Goal: Transaction & Acquisition: Purchase product/service

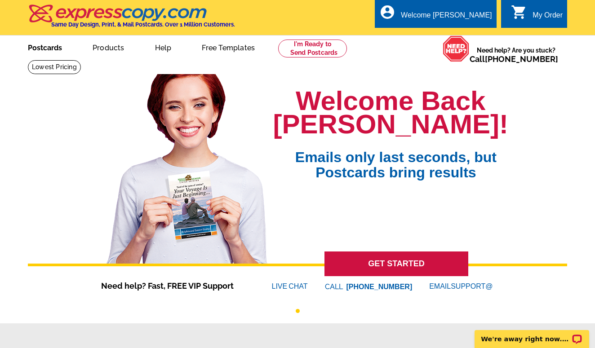
click at [42, 48] on link "Postcards" at bounding box center [44, 46] width 63 height 21
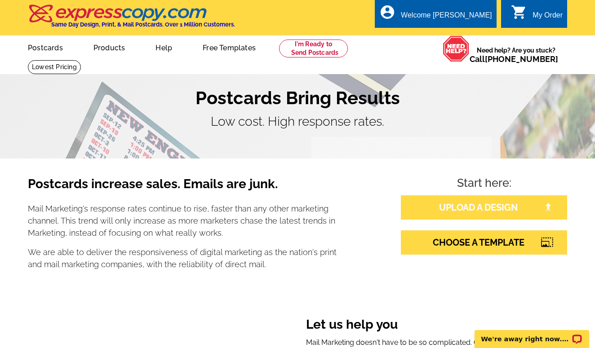
click at [478, 199] on link "UPLOAD A DESIGN" at bounding box center [484, 207] width 166 height 24
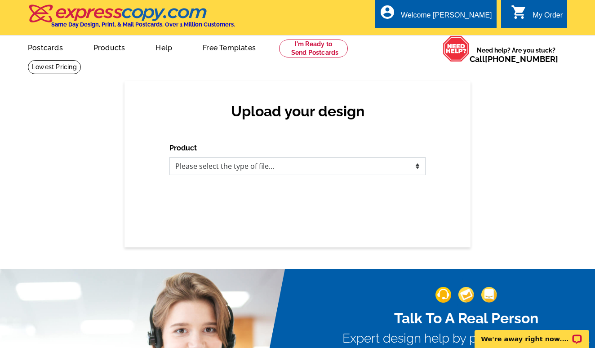
click at [252, 161] on select "Please select the type of file... Postcards Business Cards Letters and flyers G…" at bounding box center [297, 166] width 256 height 18
select select "1"
click at [169, 157] on select "Please select the type of file... Postcards Business Cards Letters and flyers G…" at bounding box center [297, 166] width 256 height 18
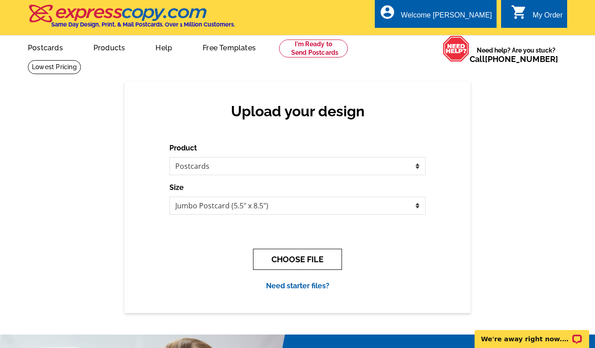
click at [277, 260] on button "CHOOSE FILE" at bounding box center [297, 259] width 89 height 21
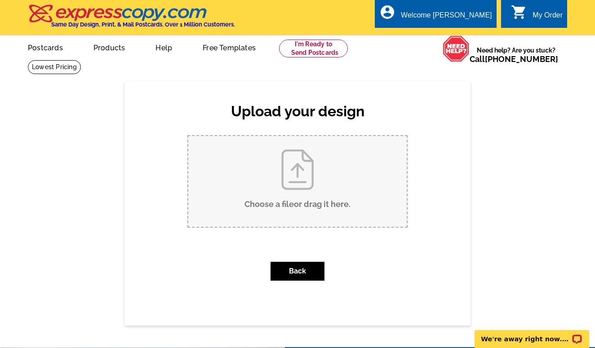
click at [297, 185] on input "Choose a file or drag it here ." at bounding box center [297, 181] width 218 height 91
type input "C:\fakepath\final front postcard express copy elementary.pdf"
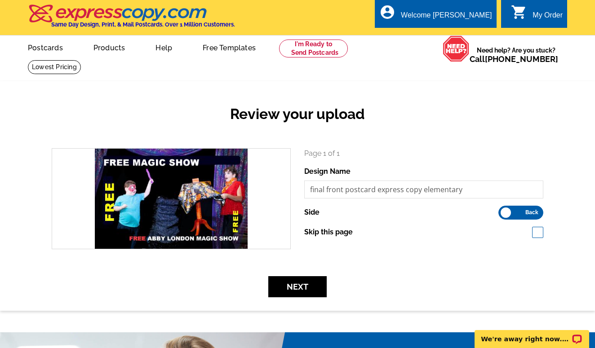
click at [509, 207] on label "Front Back" at bounding box center [520, 213] width 45 height 14
click at [503, 210] on input "Front Back" at bounding box center [503, 210] width 0 height 0
click at [294, 282] on button "Next" at bounding box center [297, 286] width 58 height 21
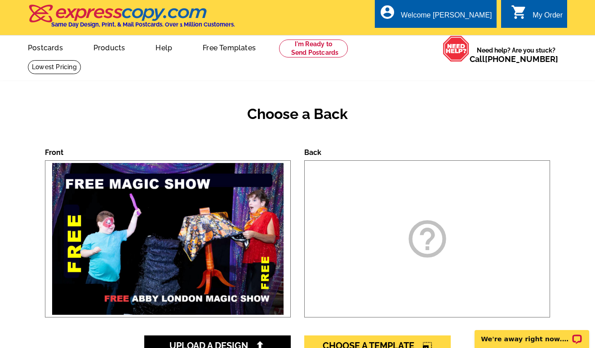
click at [404, 259] on div "help_outline" at bounding box center [427, 238] width 246 height 157
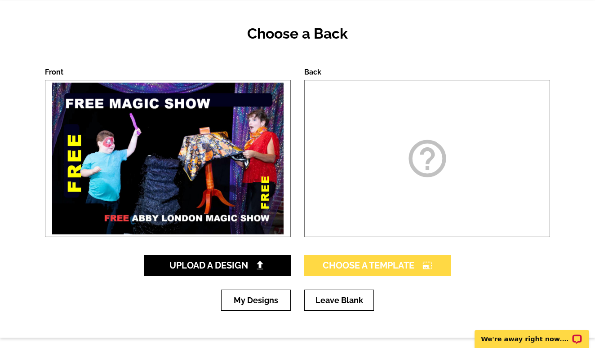
scroll to position [81, 0]
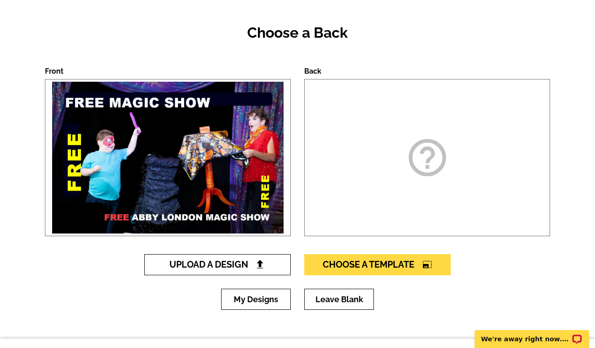
click at [208, 264] on span "Upload A Design" at bounding box center [217, 264] width 97 height 11
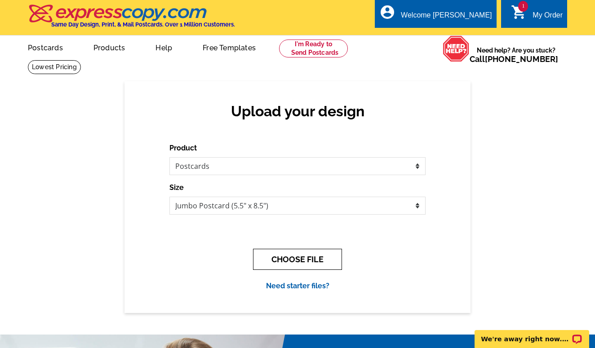
click at [277, 260] on button "CHOOSE FILE" at bounding box center [297, 259] width 89 height 21
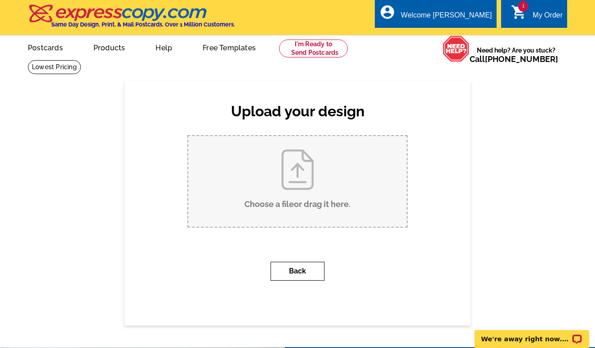
click at [288, 273] on button "Back" at bounding box center [298, 271] width 54 height 19
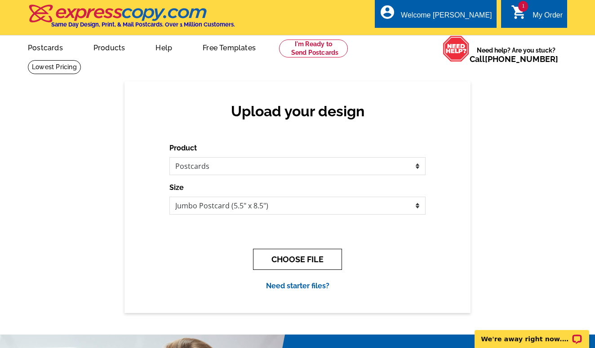
click at [287, 259] on button "CHOOSE FILE" at bounding box center [297, 259] width 89 height 21
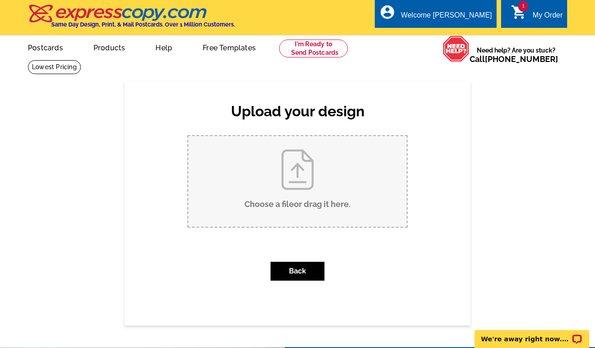
click at [309, 195] on input "Choose a file or drag it here ." at bounding box center [297, 181] width 218 height 91
type input "C:\fakepath\Expresscopy Jumbo ver. 1.pdf"
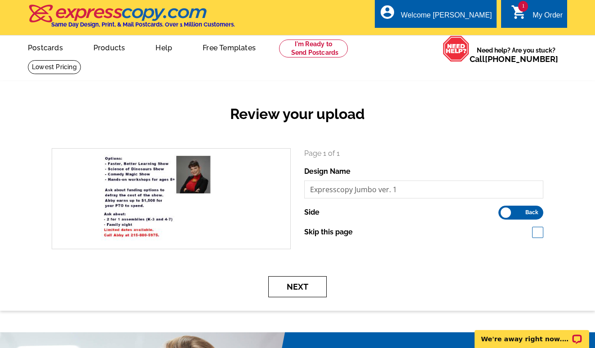
click at [309, 285] on button "Next" at bounding box center [297, 286] width 58 height 21
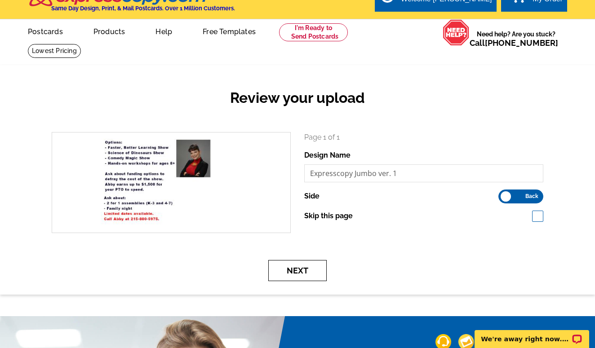
scroll to position [23, 0]
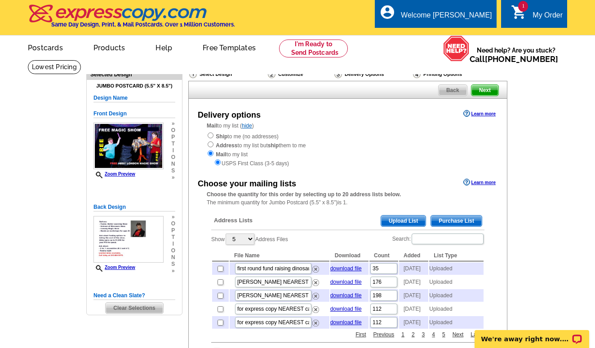
click at [391, 218] on span "Upload List" at bounding box center [403, 221] width 44 height 11
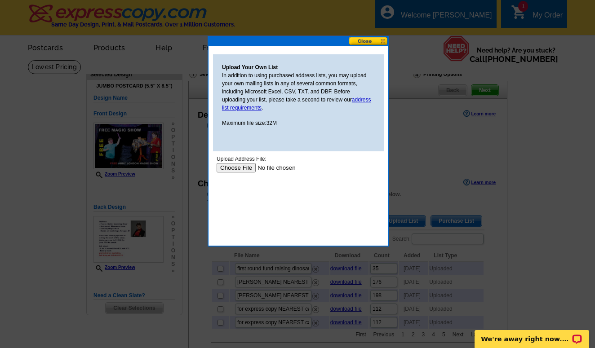
click at [236, 169] on input "file" at bounding box center [274, 167] width 114 height 9
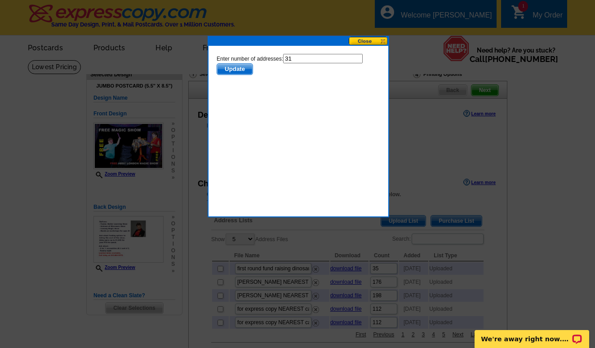
click at [244, 68] on span "Update" at bounding box center [234, 69] width 35 height 11
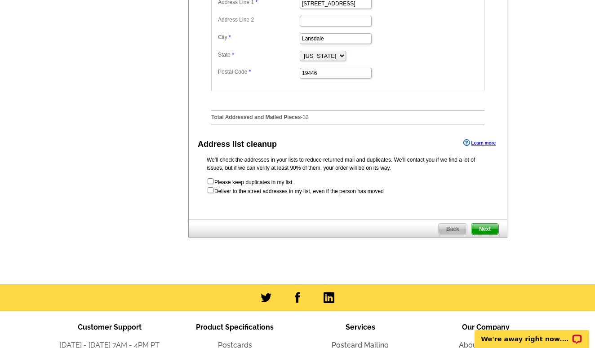
scroll to position [415, 0]
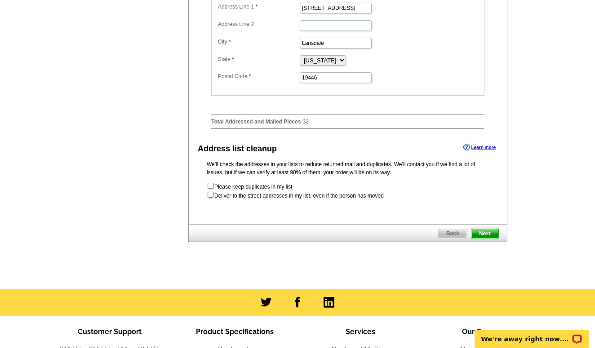
click at [210, 198] on input "checkbox" at bounding box center [211, 195] width 6 height 6
checkbox input "true"
radio input "true"
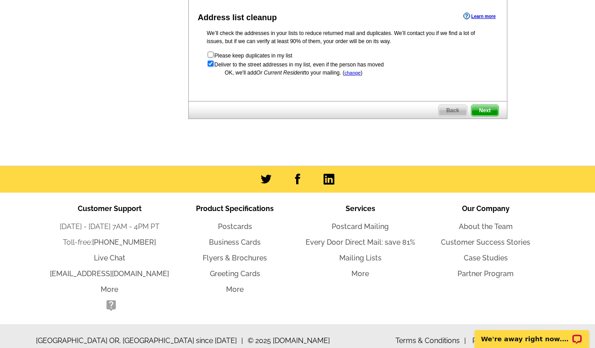
scroll to position [534, 0]
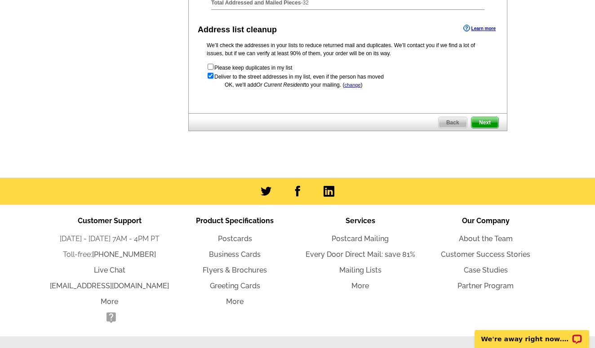
click at [481, 128] on span "Next" at bounding box center [484, 122] width 27 height 11
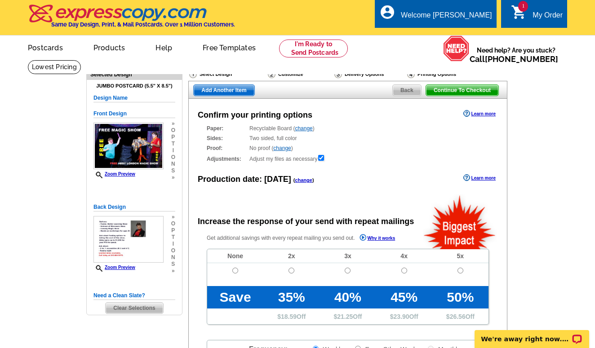
radio input "false"
click at [307, 128] on link "change" at bounding box center [304, 128] width 18 height 6
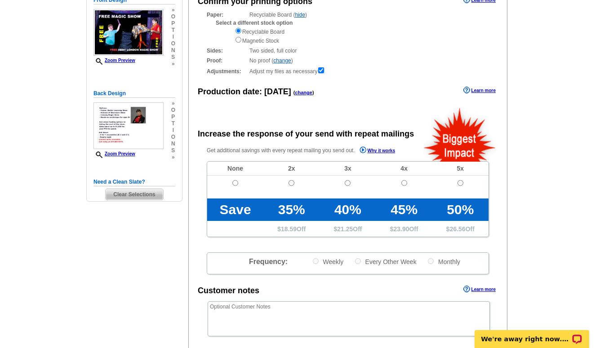
scroll to position [109, 0]
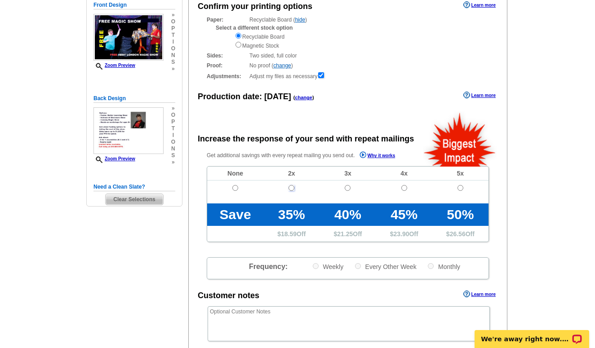
click at [292, 189] on input "radio" at bounding box center [291, 188] width 6 height 6
radio input "true"
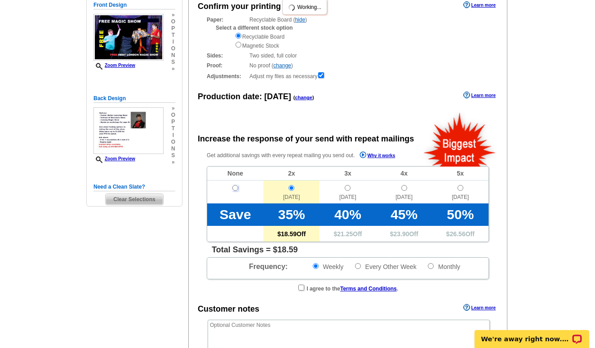
click at [235, 189] on input "radio" at bounding box center [235, 188] width 6 height 6
radio input "true"
radio input "false"
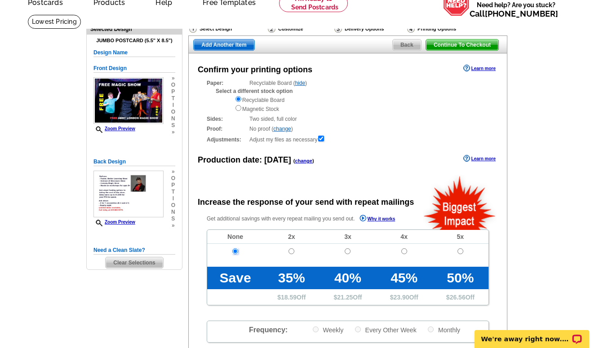
scroll to position [0, 0]
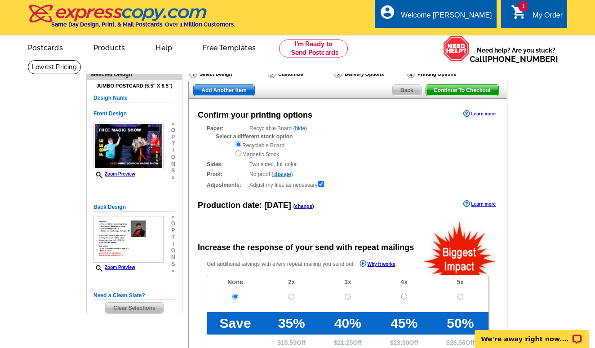
click at [359, 73] on div "Delivery Options" at bounding box center [369, 75] width 73 height 11
click at [404, 90] on span "Back" at bounding box center [407, 90] width 28 height 11
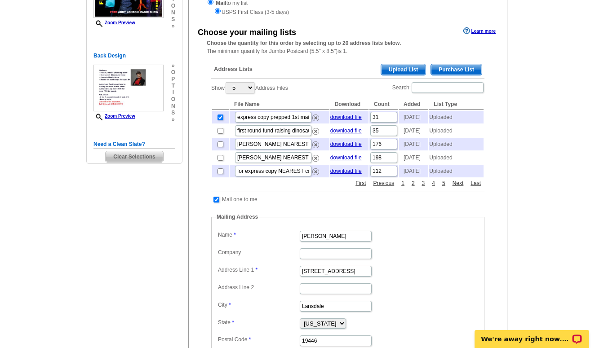
scroll to position [363, 0]
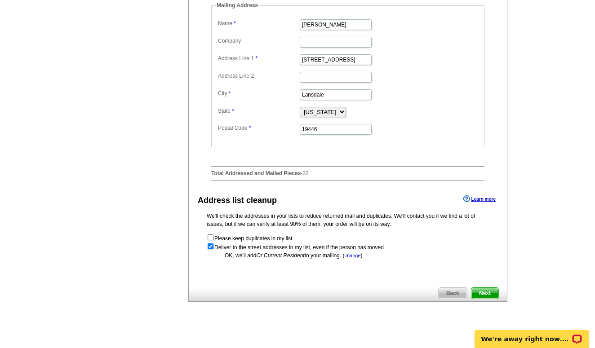
click at [476, 299] on span "Next" at bounding box center [484, 293] width 27 height 11
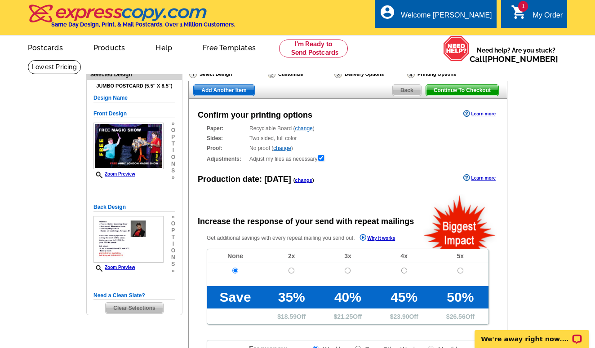
radio input "false"
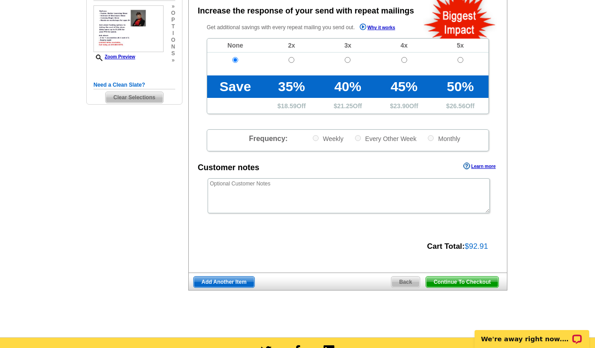
scroll to position [219, 0]
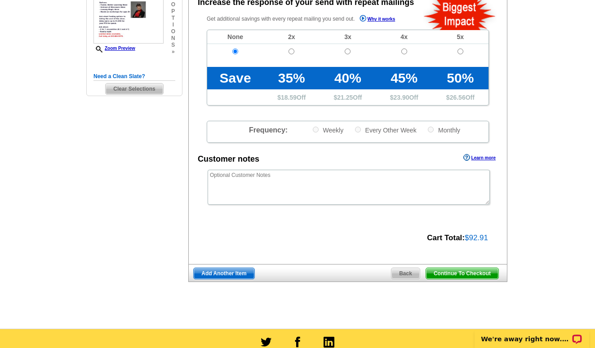
click at [462, 273] on span "Continue To Checkout" at bounding box center [462, 273] width 72 height 11
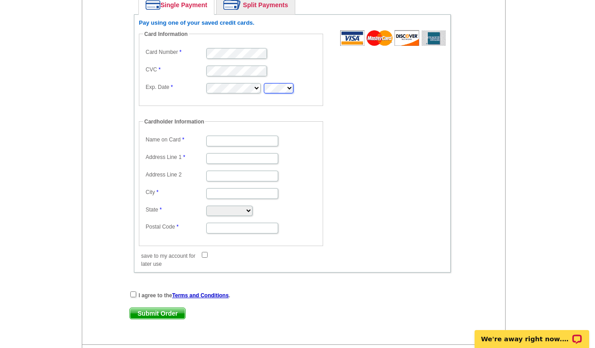
scroll to position [448, 0]
click at [237, 144] on input "Name on Card" at bounding box center [242, 140] width 72 height 11
type input "Laura Swart"
type input "1000 anders road"
click at [216, 192] on input "City" at bounding box center [242, 193] width 72 height 11
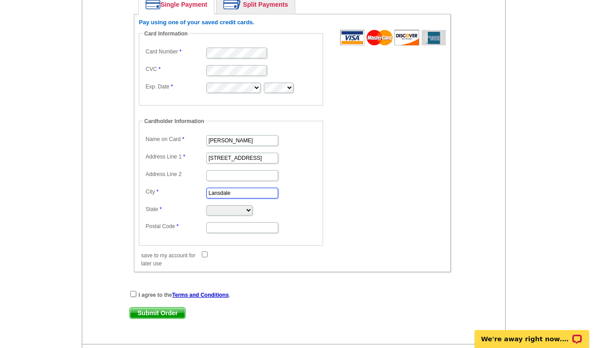
type input "Lansdale"
select select "PA"
type input "19446"
click at [134, 293] on input "checkbox" at bounding box center [133, 294] width 6 height 6
checkbox input "true"
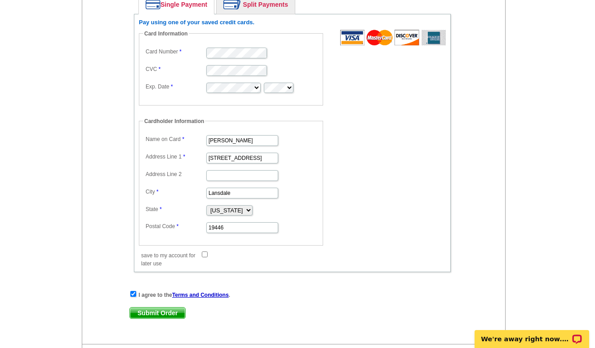
click at [151, 312] on span "Submit Order" at bounding box center [157, 313] width 55 height 11
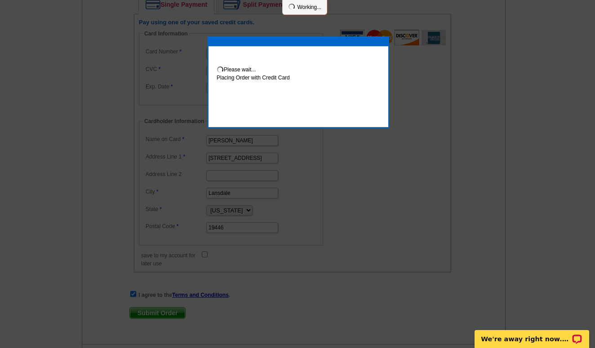
scroll to position [493, 0]
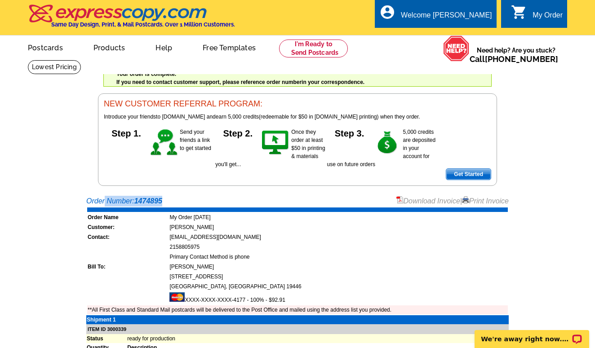
drag, startPoint x: 169, startPoint y: 201, endPoint x: 87, endPoint y: 200, distance: 82.2
click at [87, 200] on div "Order Number: 1474895 Download Invoice | Print Invoice" at bounding box center [297, 201] width 422 height 11
copy div "Order Number: 1474895"
